Goal: Task Accomplishment & Management: Manage account settings

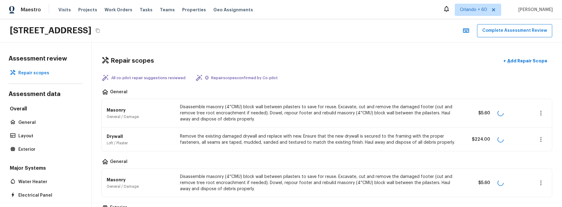
click at [227, 178] on p "Disassemble masonry (4''CMU) block wall between pilasters to save for reuse. Ex…" at bounding box center [317, 183] width 275 height 18
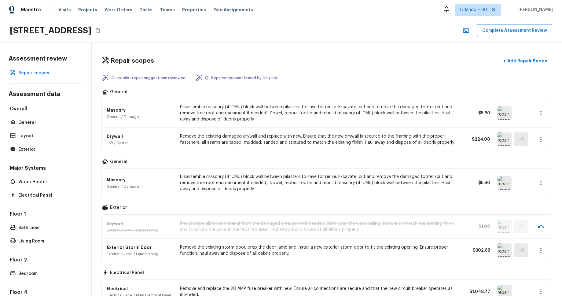
drag, startPoint x: 354, startPoint y: 71, endPoint x: 272, endPoint y: 33, distance: 90.5
click at [354, 71] on div "Repair scopes + Add Repair Scope All co-pilot repair suggestions reviewed 0 Rep…" at bounding box center [327, 168] width 470 height 253
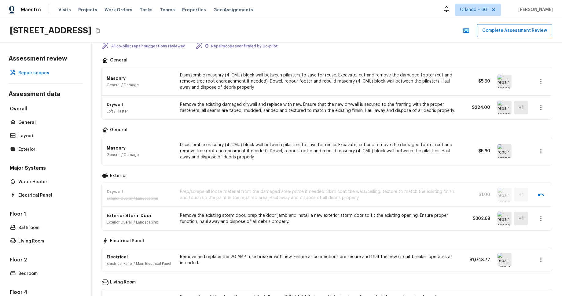
scroll to position [133, 0]
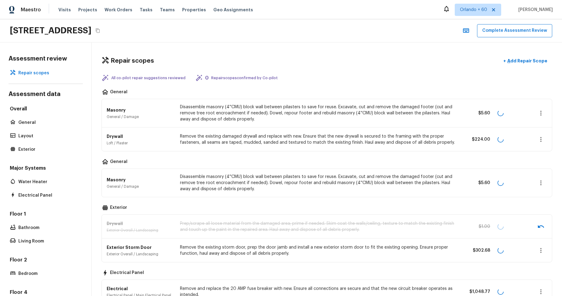
scroll to position [133, 0]
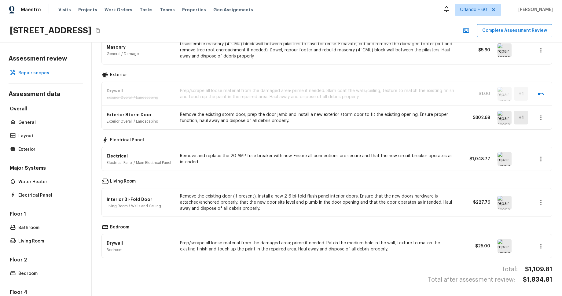
click at [542, 156] on icon "button" at bounding box center [540, 158] width 7 height 7
click at [535, 195] on li "Remove" at bounding box center [539, 195] width 40 height 18
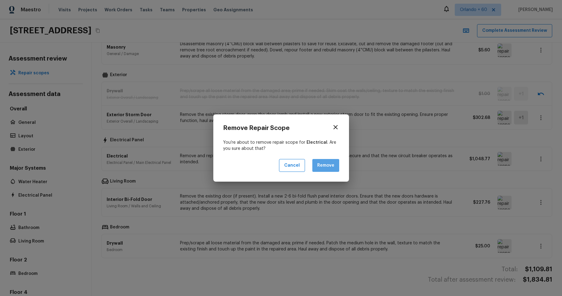
click at [336, 167] on button "Remove" at bounding box center [325, 165] width 27 height 13
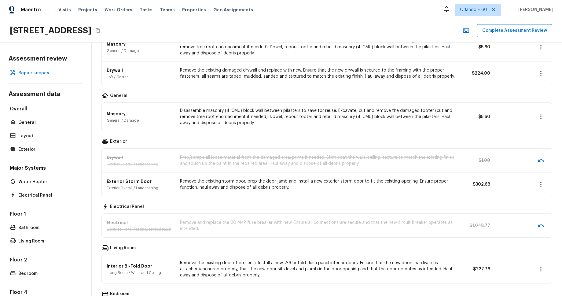
scroll to position [133, 0]
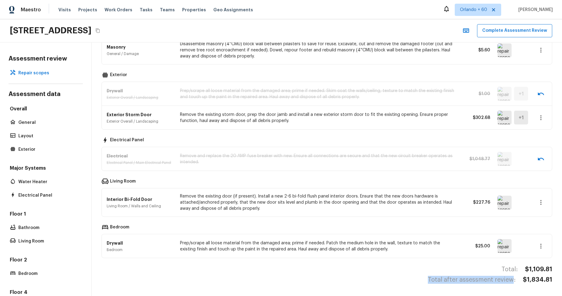
drag, startPoint x: 432, startPoint y: 280, endPoint x: 515, endPoint y: 283, distance: 82.9
click at [515, 281] on h4 "Total after assessment review:" at bounding box center [472, 280] width 88 height 8
copy h4 "Total after assessment review"
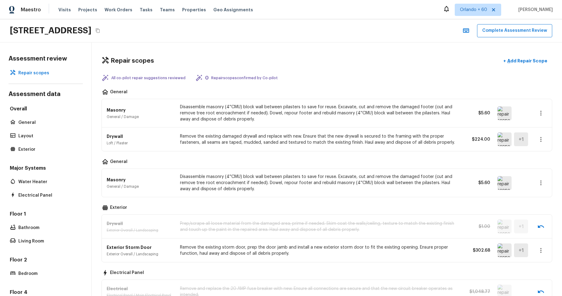
click at [331, 40] on div "908 Fruitland Ave, Bradenton, FL 34207 Complete Assessment Review" at bounding box center [281, 30] width 562 height 23
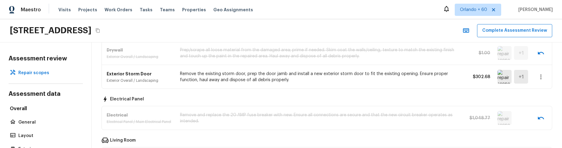
scroll to position [280, 0]
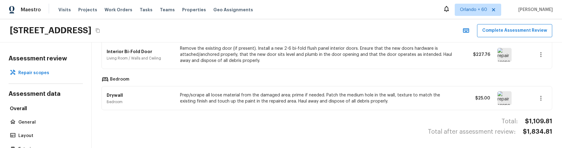
click at [341, 118] on div "Total: $1,109.81" at bounding box center [326, 122] width 451 height 8
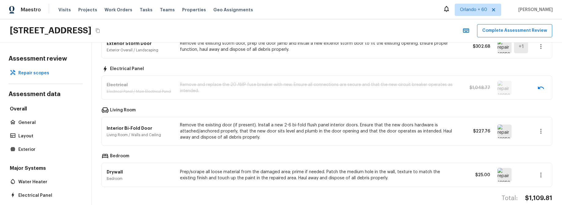
scroll to position [224, 0]
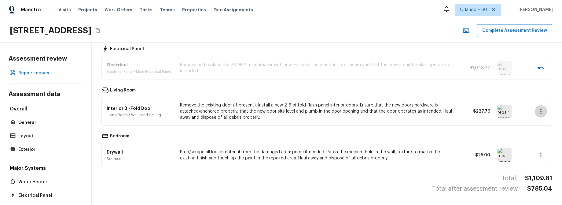
click at [541, 111] on icon "button" at bounding box center [540, 111] width 7 height 7
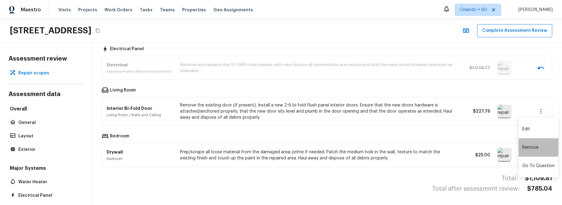
click at [535, 145] on li "Remove" at bounding box center [539, 147] width 40 height 18
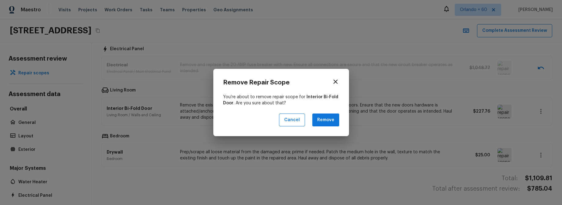
click at [326, 122] on button "Remove" at bounding box center [325, 119] width 27 height 13
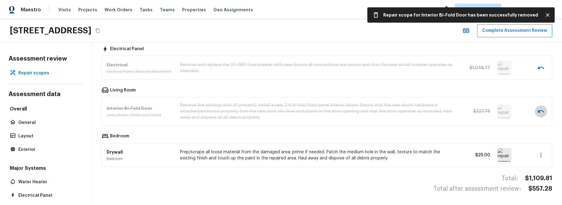
click at [540, 111] on icon "button" at bounding box center [540, 111] width 7 height 7
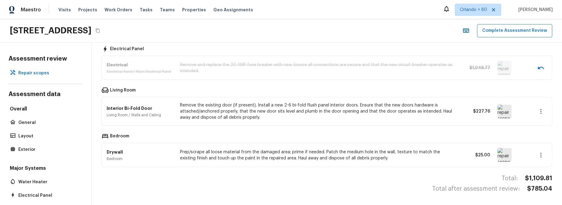
click at [542, 68] on icon "button" at bounding box center [540, 67] width 7 height 7
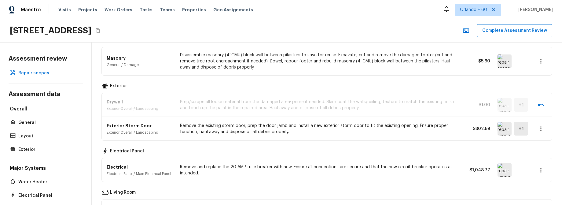
scroll to position [121, 0]
drag, startPoint x: 540, startPoint y: 105, endPoint x: 534, endPoint y: 109, distance: 6.6
click at [540, 105] on icon "button" at bounding box center [540, 105] width 7 height 7
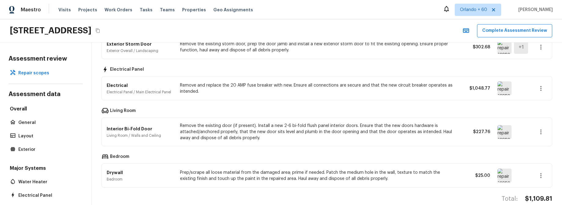
scroll to position [224, 0]
